Goal: Check status: Check status

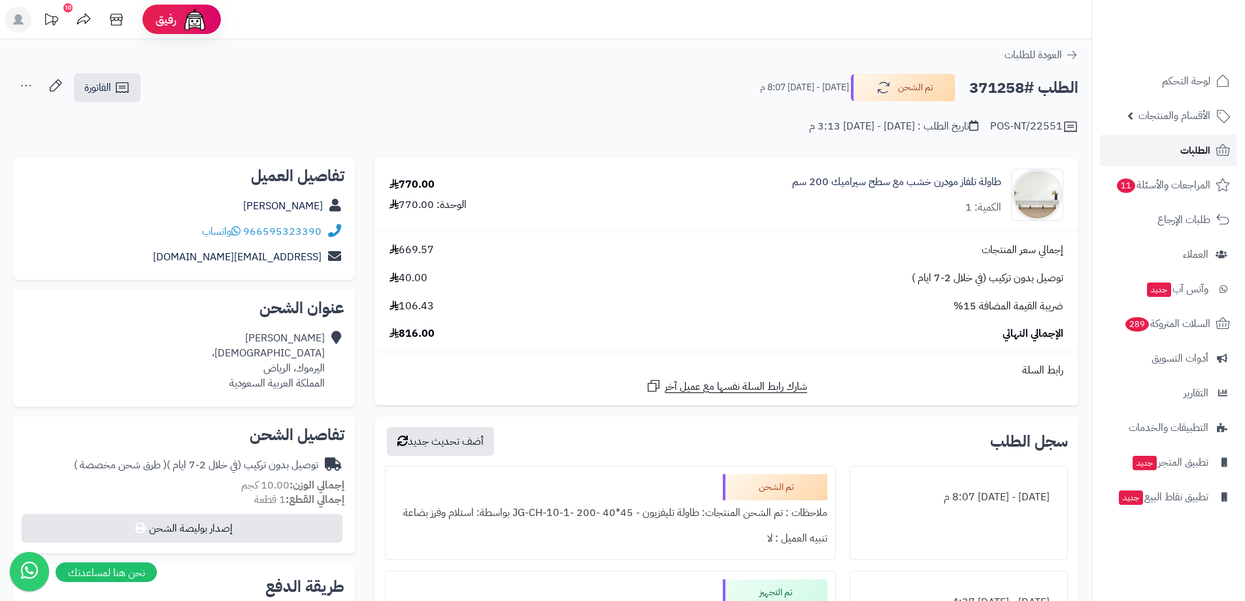
click at [1190, 137] on link "الطلبات" at bounding box center [1168, 150] width 137 height 31
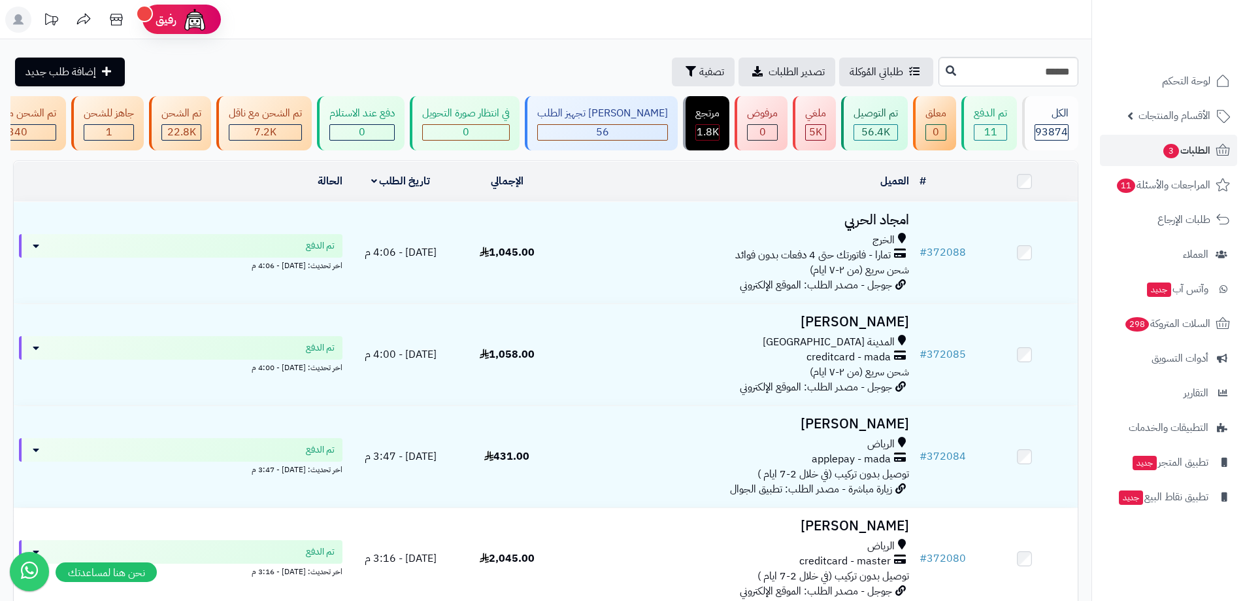
type input "******"
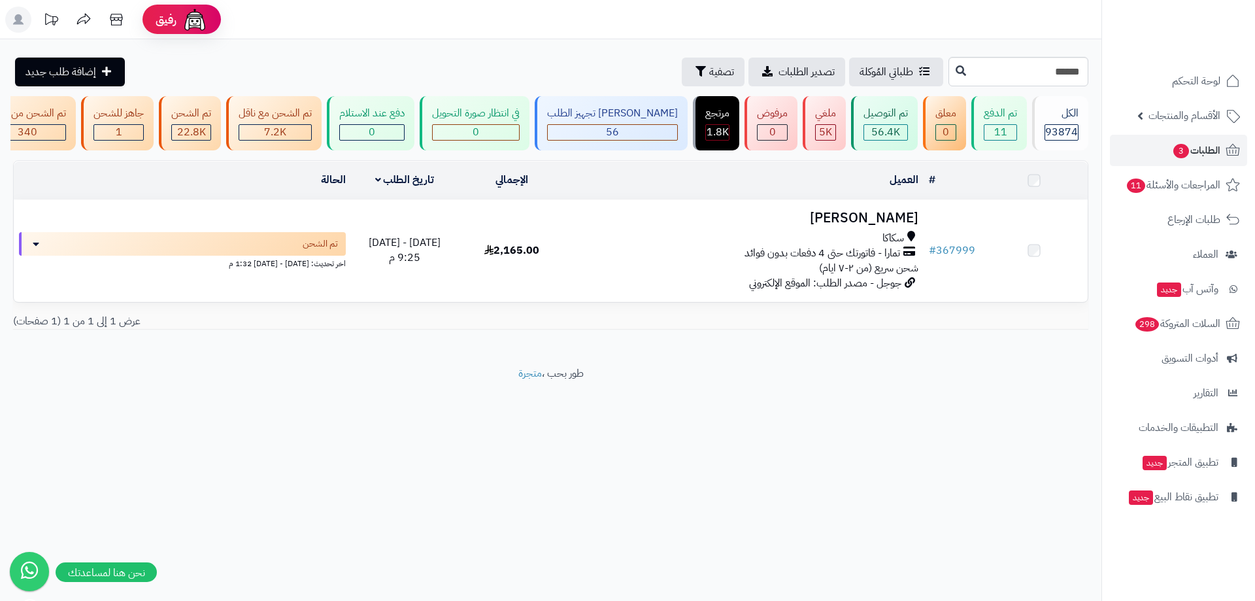
click at [886, 241] on span "سكاكا" at bounding box center [893, 238] width 22 height 15
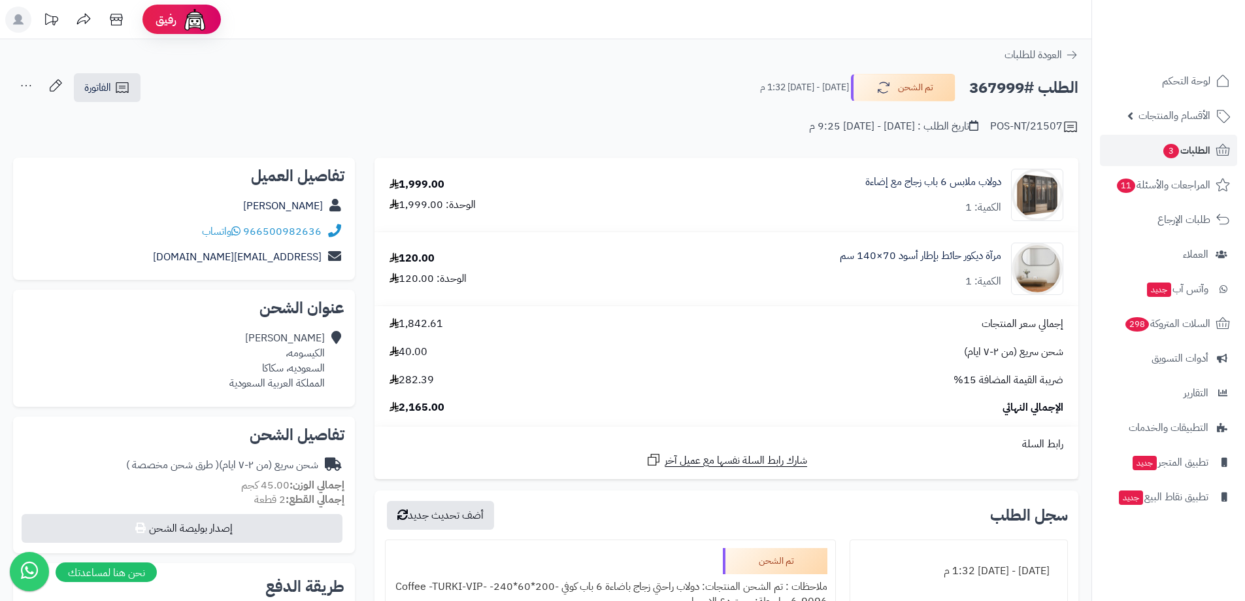
click at [1011, 90] on h2 "الطلب #367999" at bounding box center [1023, 88] width 109 height 27
copy h2 "367999"
drag, startPoint x: 324, startPoint y: 235, endPoint x: 278, endPoint y: 237, distance: 45.8
click at [278, 237] on div "966500982636 واتساب" at bounding box center [184, 231] width 321 height 25
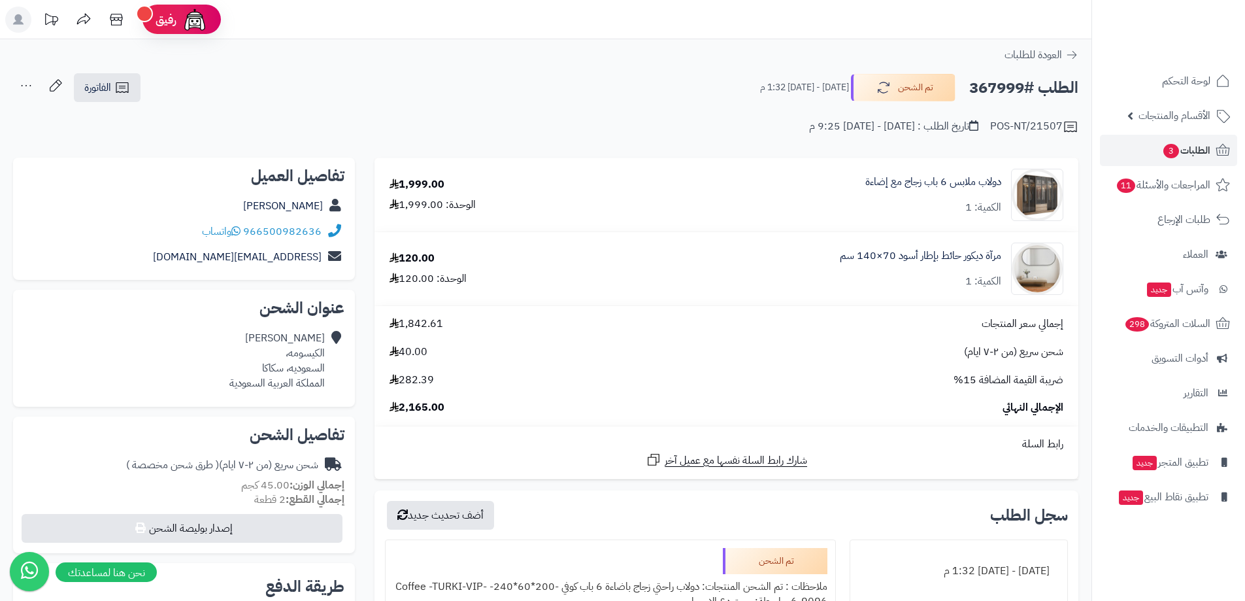
drag, startPoint x: 365, startPoint y: 260, endPoint x: 354, endPoint y: 255, distance: 12.0
copy div "966500982636"
drag, startPoint x: 324, startPoint y: 227, endPoint x: 247, endPoint y: 229, distance: 77.2
click at [247, 229] on div "966500982636 واتساب" at bounding box center [184, 231] width 321 height 25
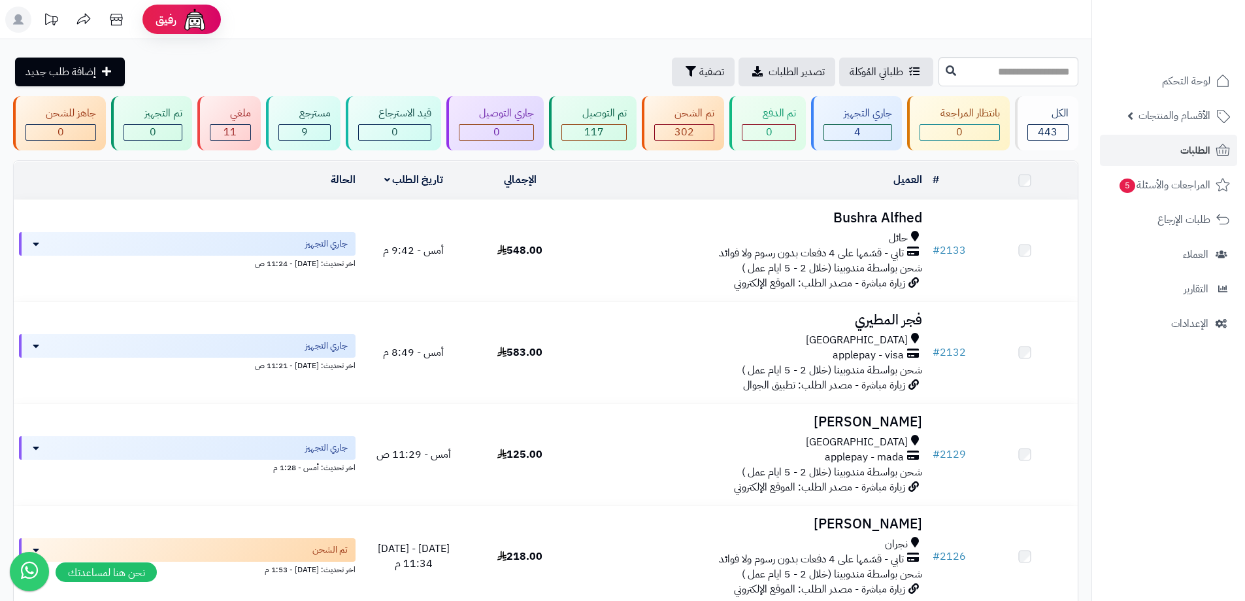
click at [1207, 146] on span "الطلبات" at bounding box center [1196, 150] width 30 height 18
